Goal: Task Accomplishment & Management: Manage account settings

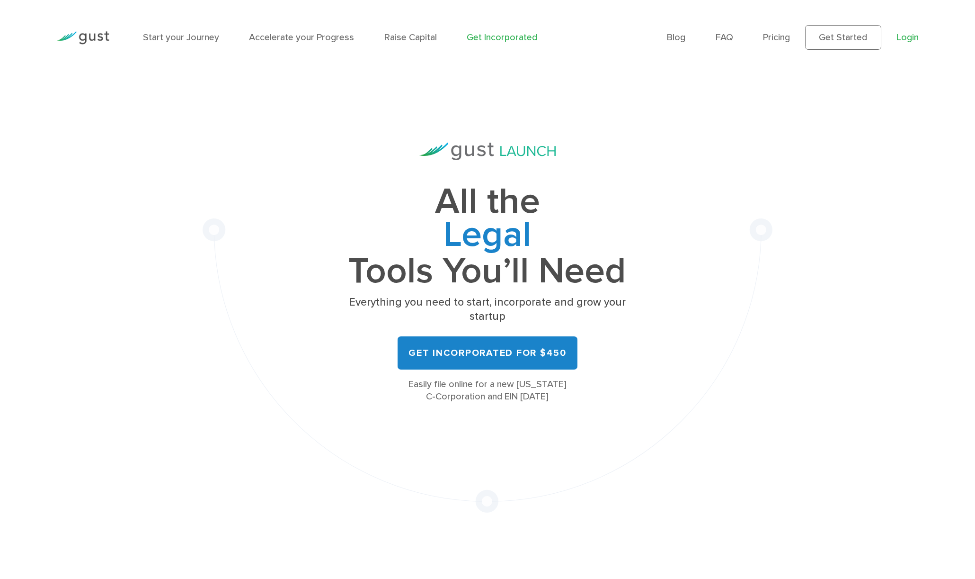
click at [913, 35] on link "Login" at bounding box center [908, 37] width 22 height 11
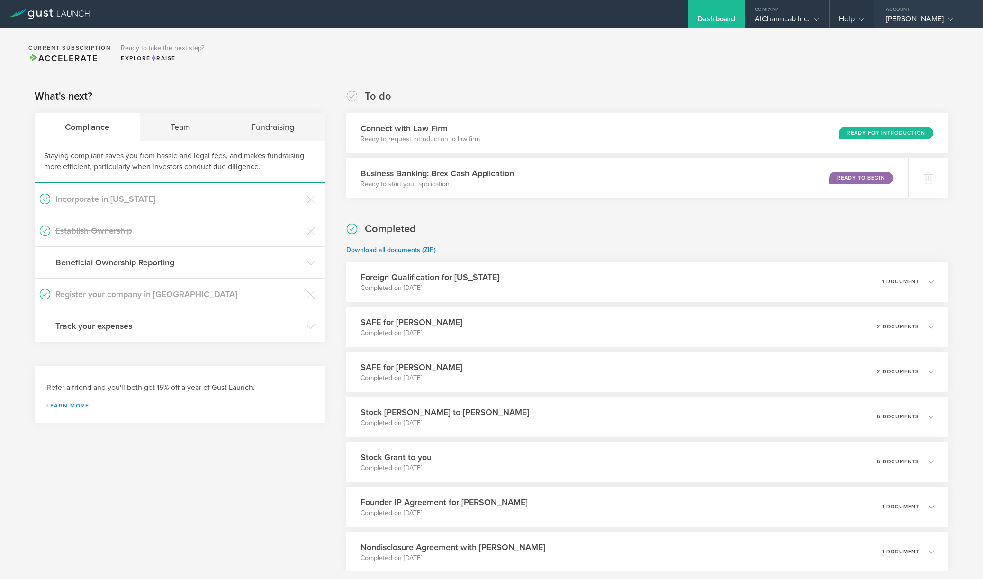
click at [905, 21] on div "[PERSON_NAME]" at bounding box center [925, 21] width 80 height 14
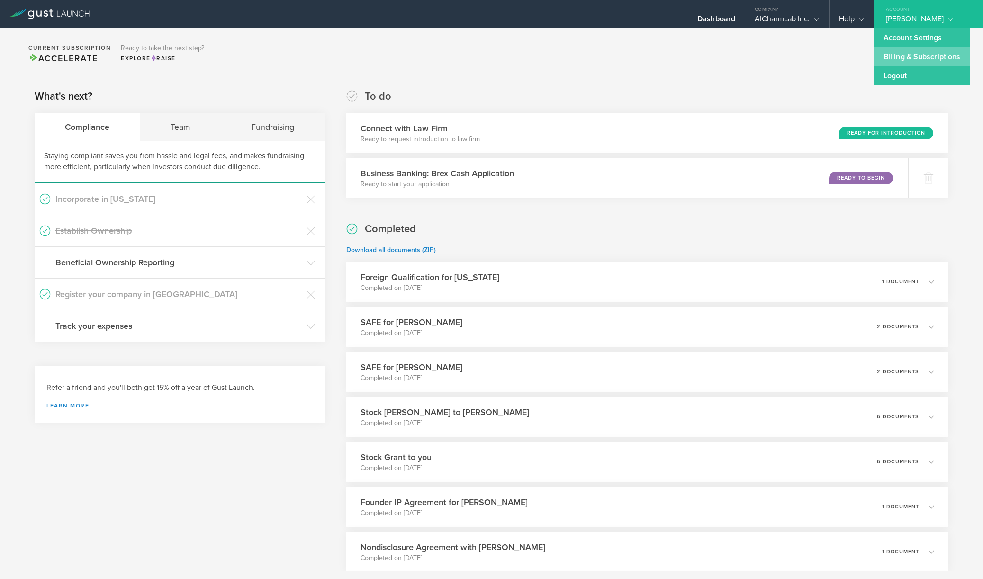
click at [901, 60] on link "Billing & Subscriptions" at bounding box center [922, 56] width 96 height 19
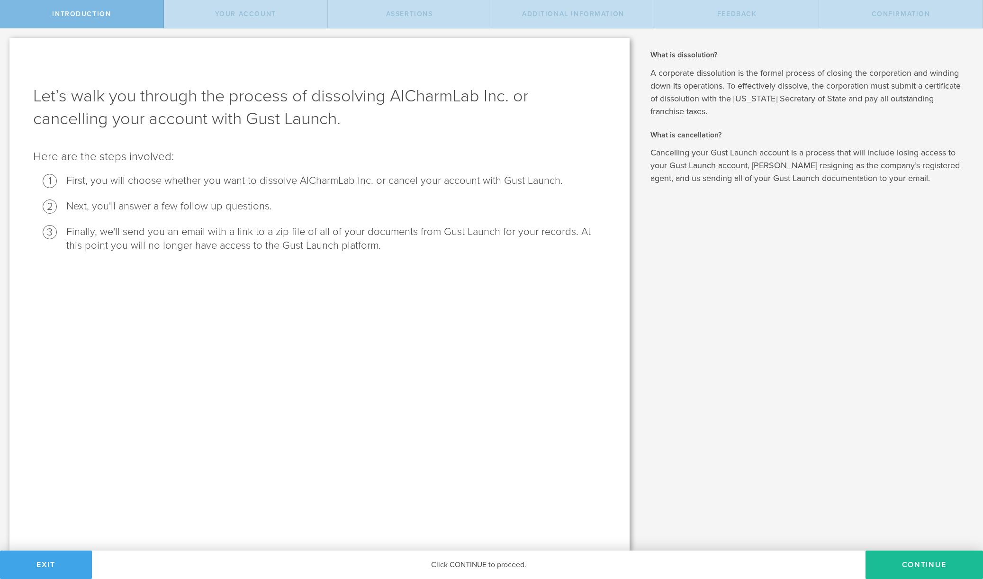
click at [48, 566] on button "Exit" at bounding box center [46, 564] width 92 height 28
click at [916, 571] on button "Continue" at bounding box center [923, 564] width 117 height 28
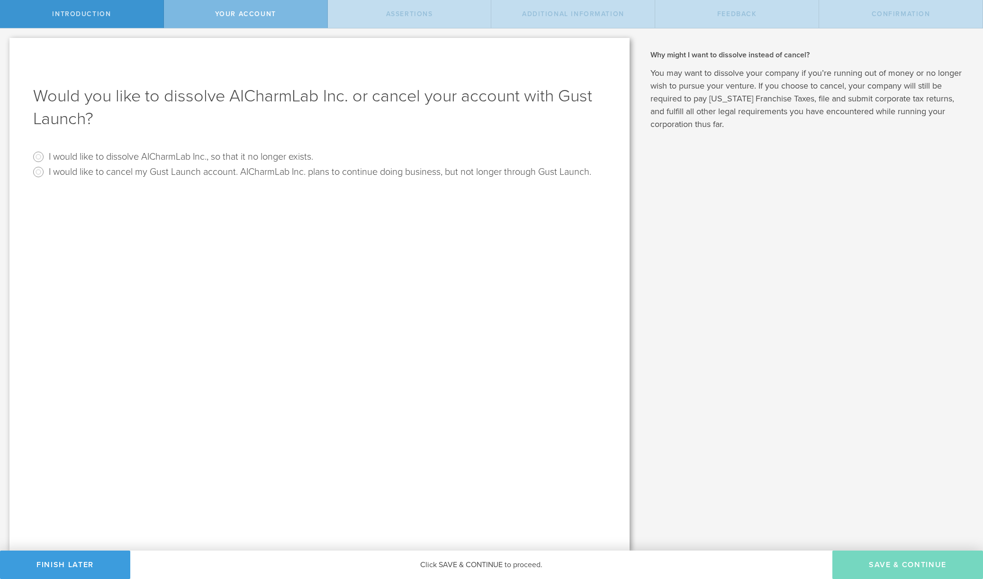
click at [231, 172] on label "I would like to cancel my Gust Launch account. AICharmLab Inc. plans to continu…" at bounding box center [320, 171] width 542 height 14
click at [46, 172] on input "I would like to cancel my Gust Launch account. AICharmLab Inc. plans to continu…" at bounding box center [38, 171] width 15 height 15
radio input "true"
click at [952, 565] on button "Save & Continue" at bounding box center [907, 564] width 151 height 28
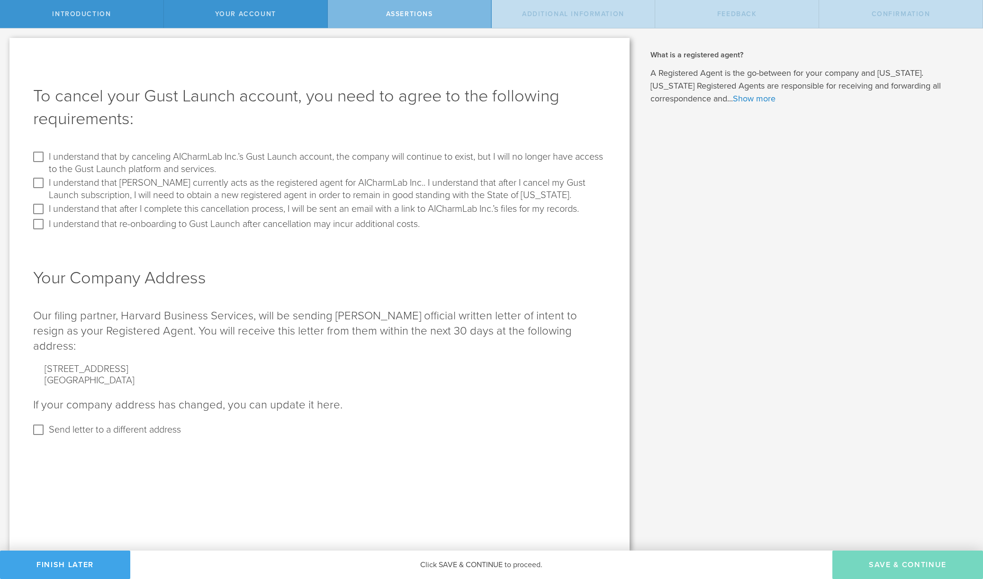
click at [81, 558] on button "Finish Later" at bounding box center [65, 564] width 130 height 28
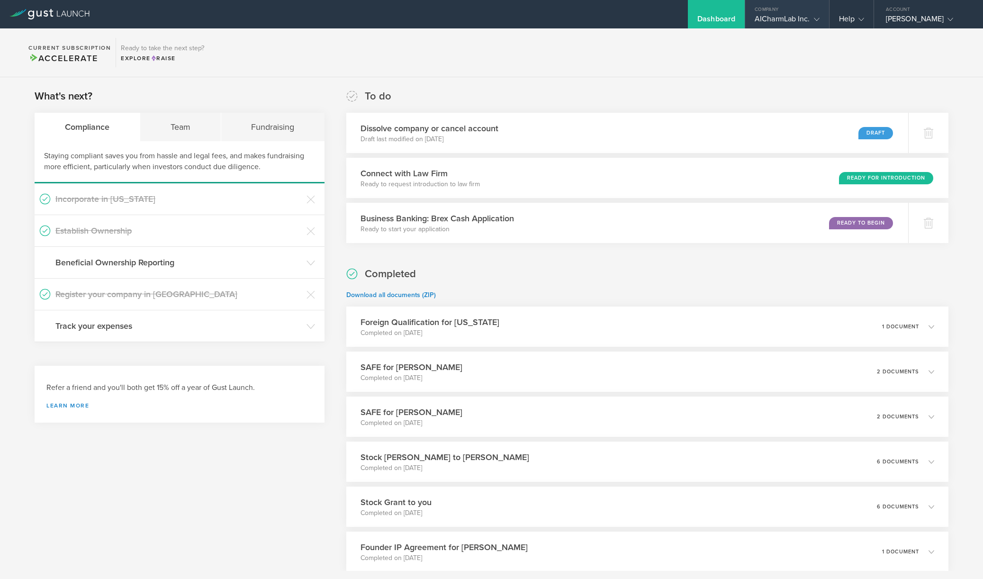
click at [751, 15] on div "AICharmLab Inc." at bounding box center [787, 21] width 84 height 14
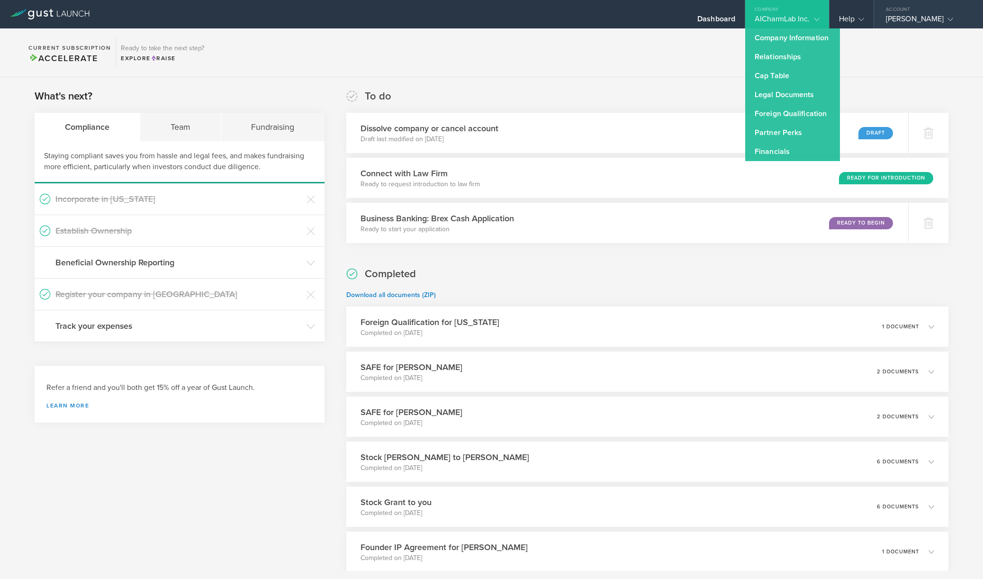
click at [948, 16] on gust-icon at bounding box center [947, 18] width 9 height 9
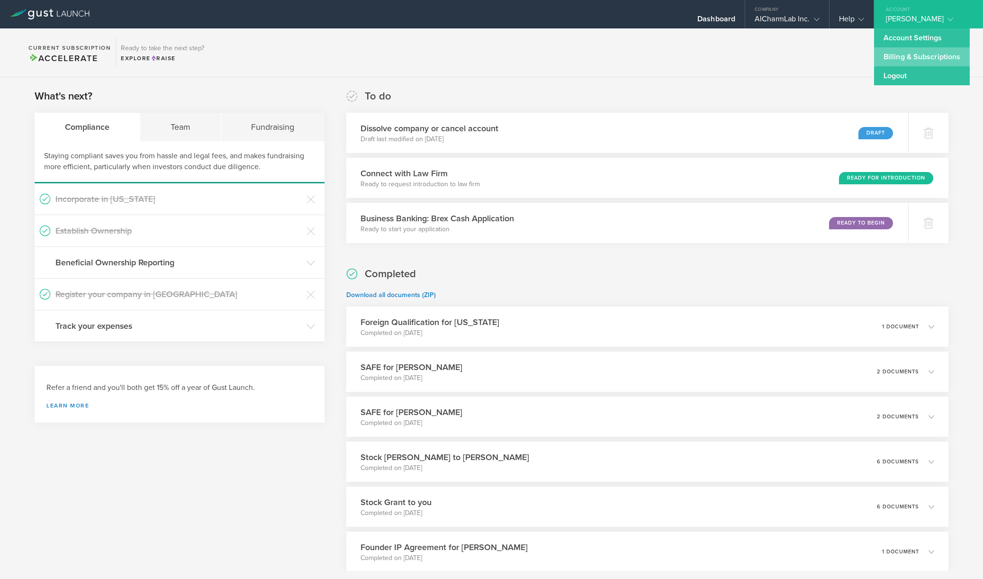
click at [935, 52] on link "Billing & Subscriptions" at bounding box center [922, 56] width 96 height 19
